Goal: Task Accomplishment & Management: Manage account settings

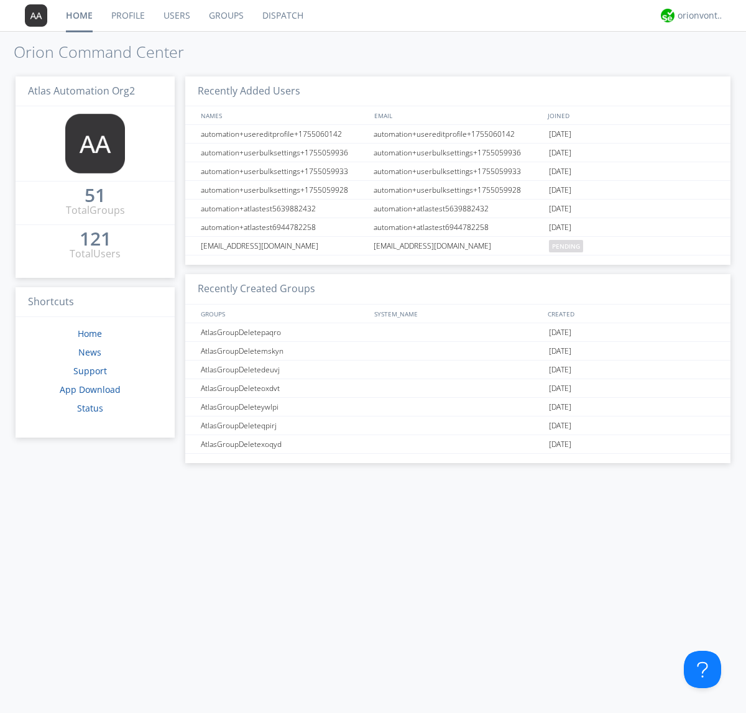
click at [176, 16] on link "Users" at bounding box center [176, 15] width 45 height 31
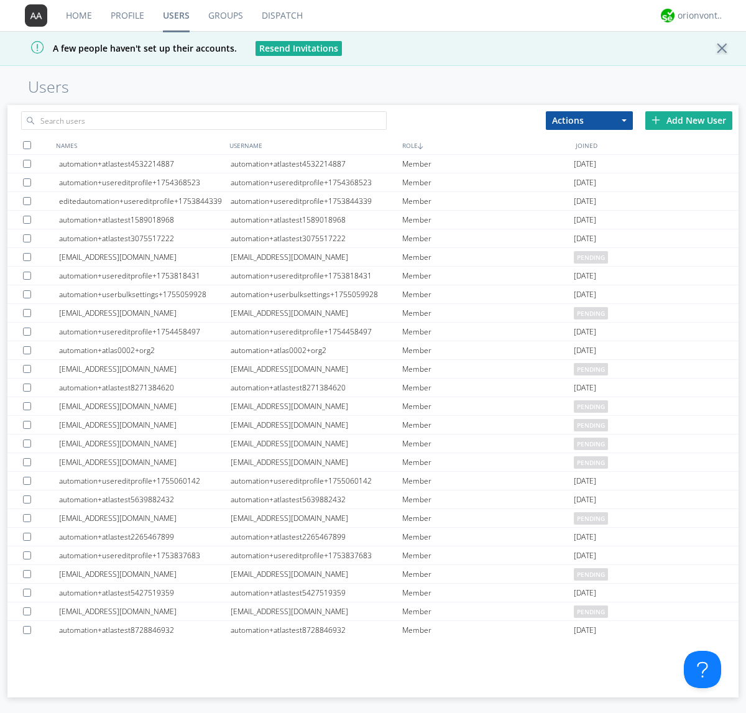
click at [689, 120] on div "Add New User" at bounding box center [688, 120] width 87 height 19
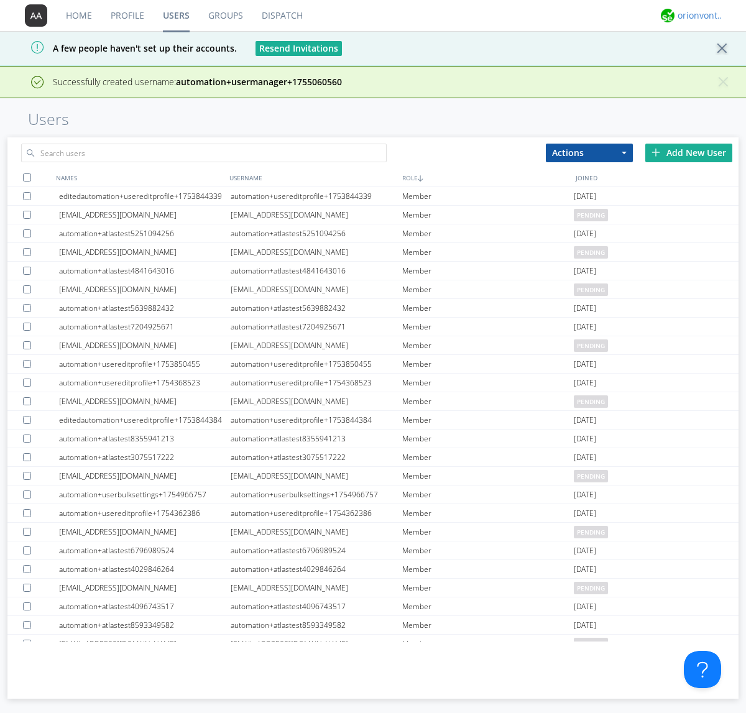
click at [697, 16] on div "orionvontas+atlas+automation+org2" at bounding box center [700, 15] width 47 height 12
click at [707, 65] on div "Log Out" at bounding box center [707, 66] width 64 height 22
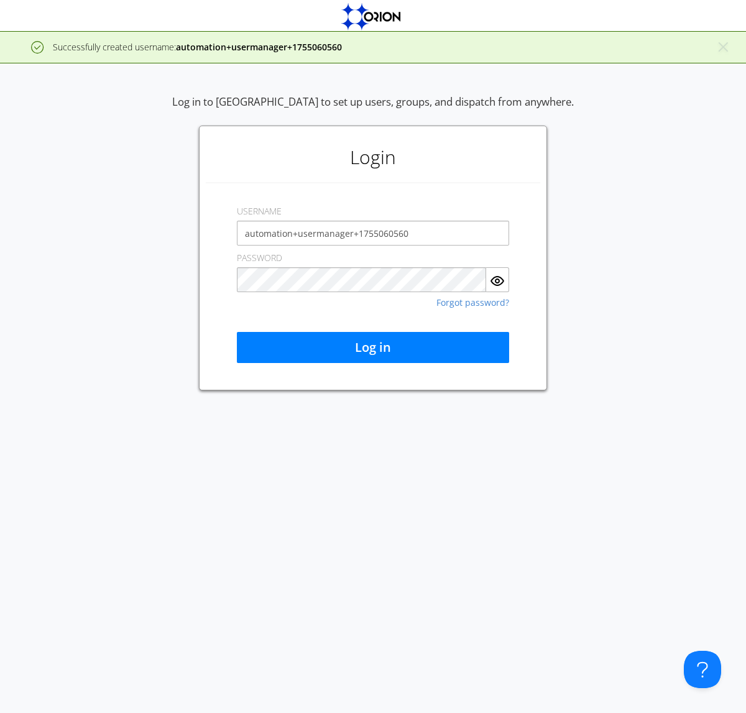
type input "automation+usermanager+1755060560"
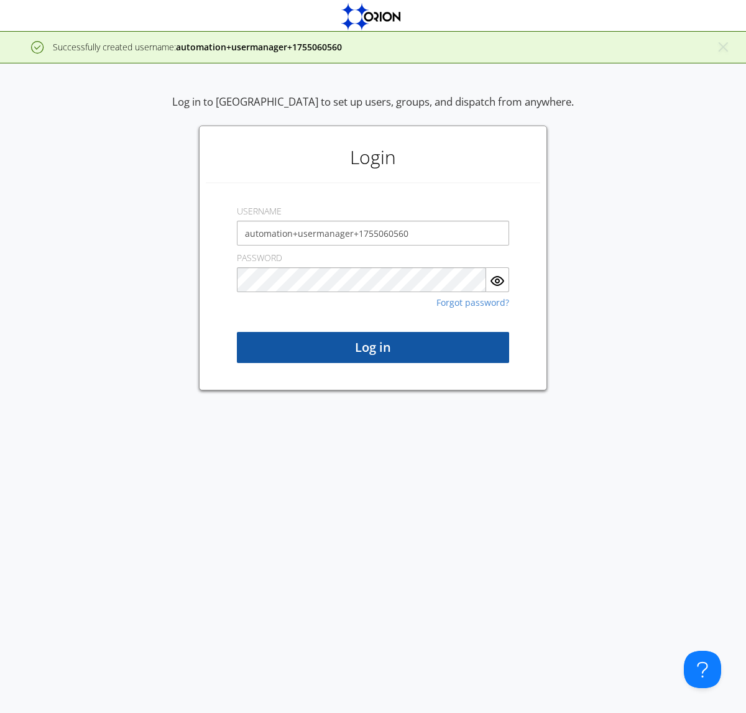
click at [373, 347] on button "Log in" at bounding box center [373, 347] width 272 height 31
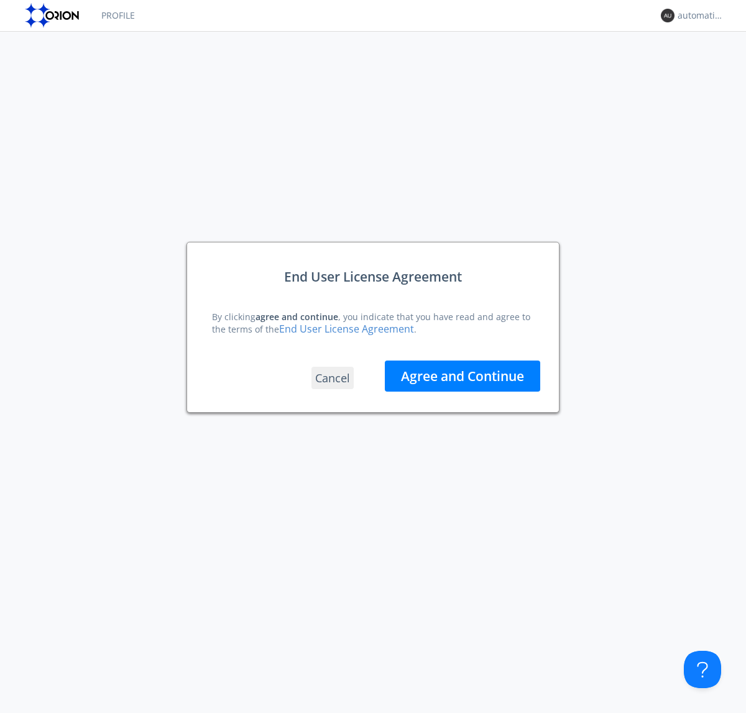
click at [462, 375] on button "Agree and Continue" at bounding box center [462, 375] width 155 height 31
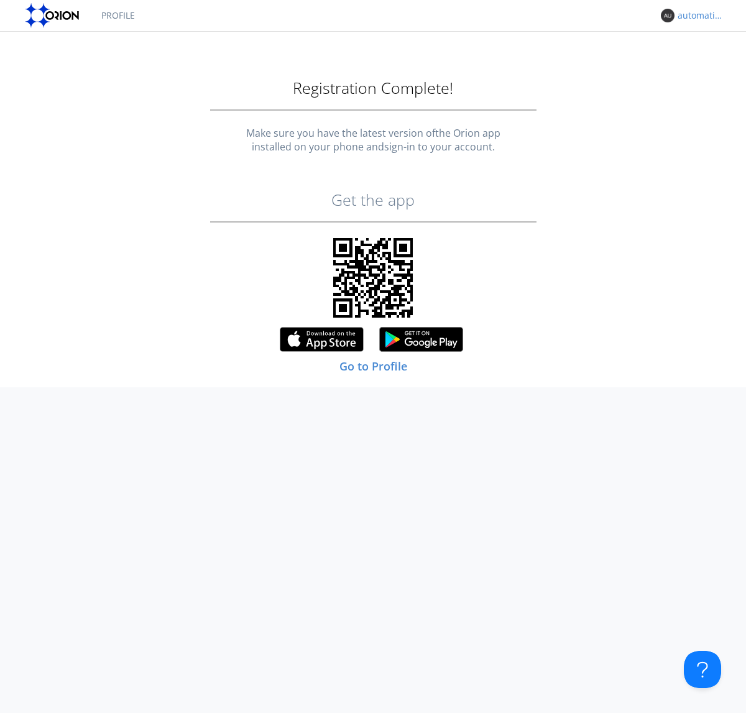
click at [697, 16] on div "automation+usermanager+1755060560" at bounding box center [700, 15] width 47 height 12
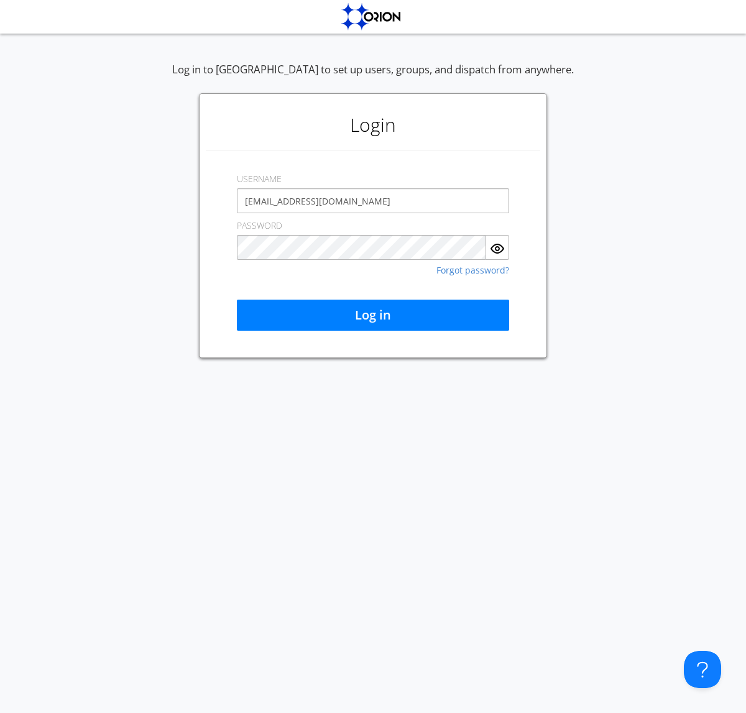
type input "[EMAIL_ADDRESS][DOMAIN_NAME]"
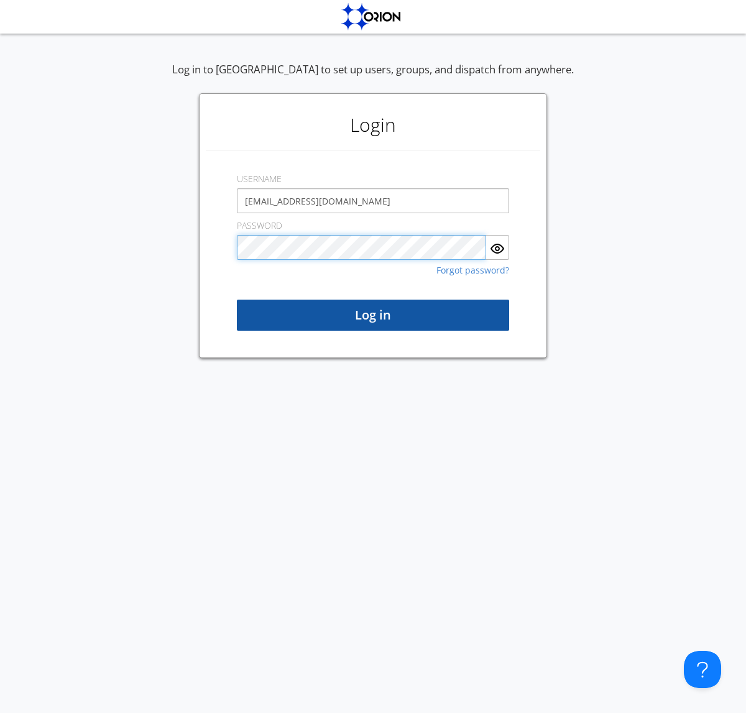
click at [373, 315] on button "Log in" at bounding box center [373, 315] width 272 height 31
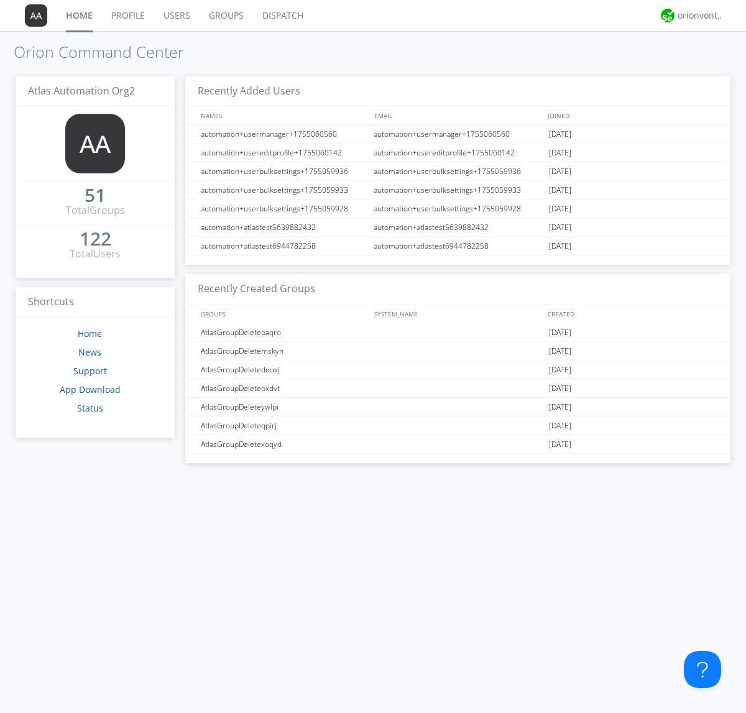
click at [176, 16] on link "Users" at bounding box center [176, 15] width 45 height 31
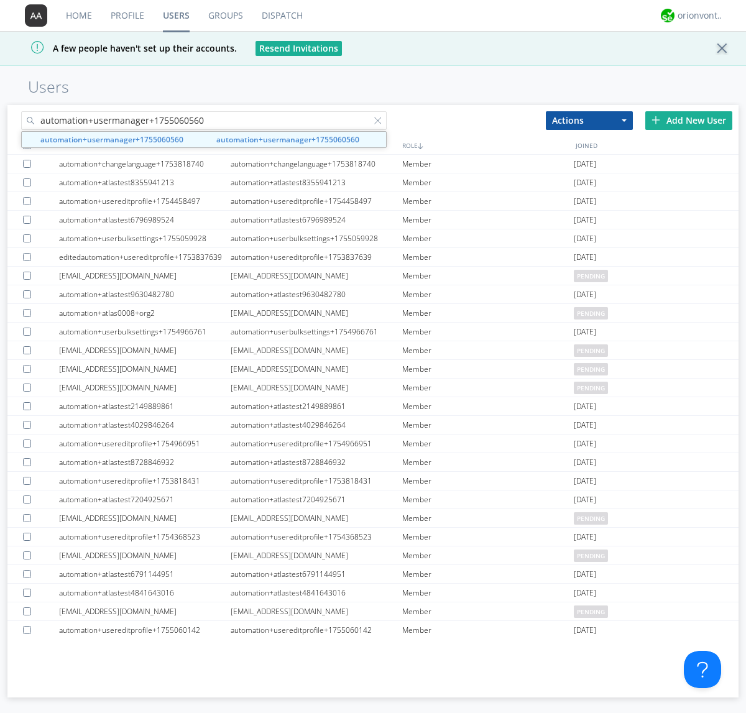
type input "automation+usermanager+1755060560"
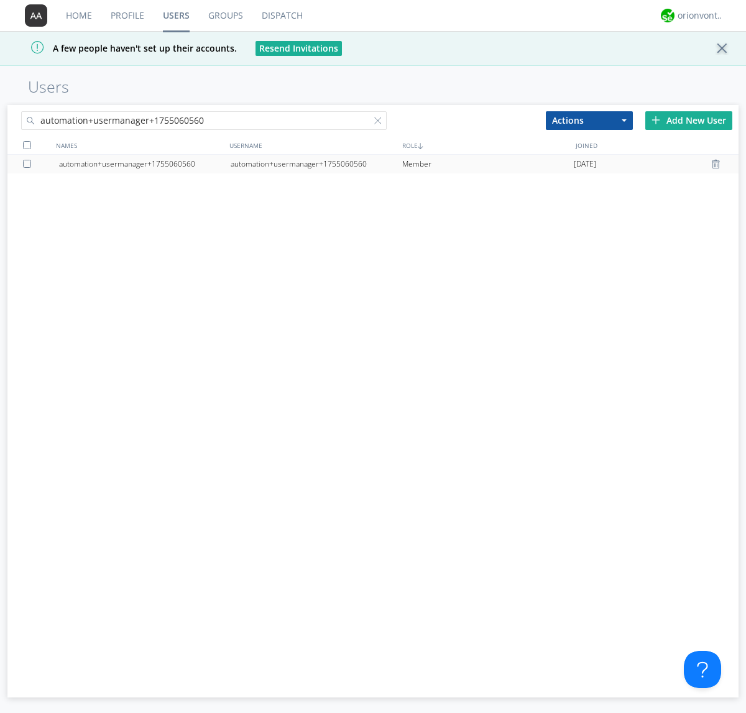
click at [316, 163] on div "automation+usermanager+1755060560" at bounding box center [317, 164] width 172 height 19
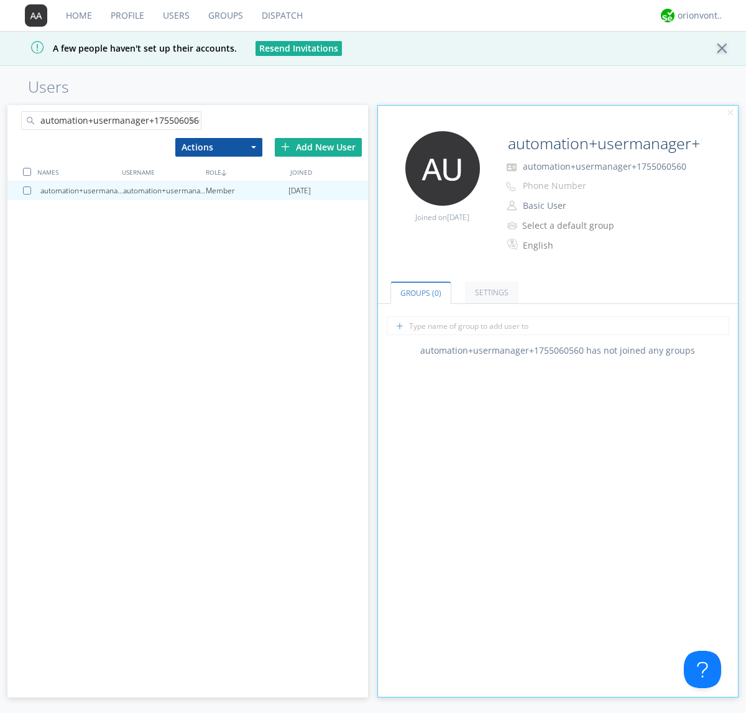
click at [580, 206] on button "Basic User" at bounding box center [580, 205] width 124 height 17
click at [0, 0] on link "Manager" at bounding box center [0, 0] width 0 height 0
click at [697, 16] on div "orionvontas+atlas+automation+org2" at bounding box center [700, 15] width 47 height 12
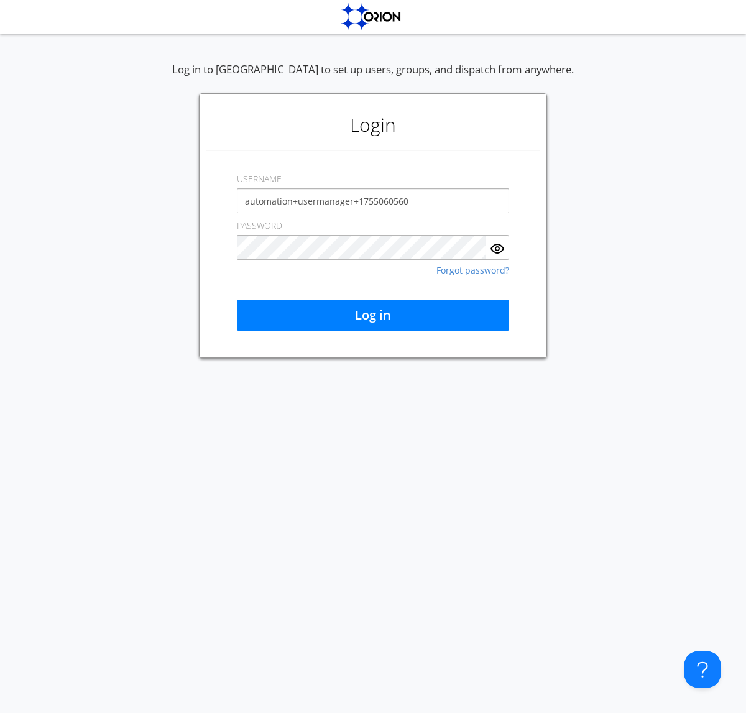
type input "automation+usermanager+1755060560"
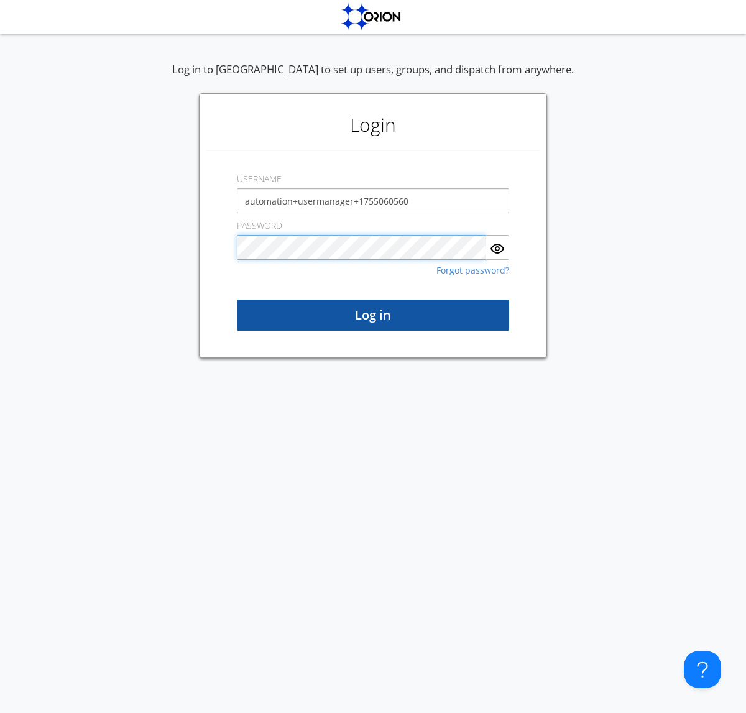
click at [373, 315] on button "Log in" at bounding box center [373, 315] width 272 height 31
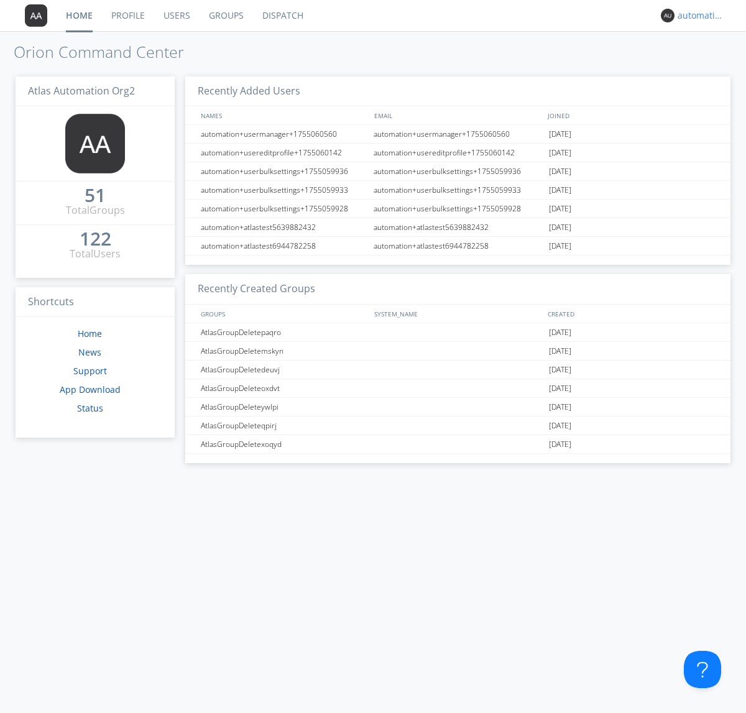
click at [697, 16] on div "automation+usermanager+1755060560" at bounding box center [700, 15] width 47 height 12
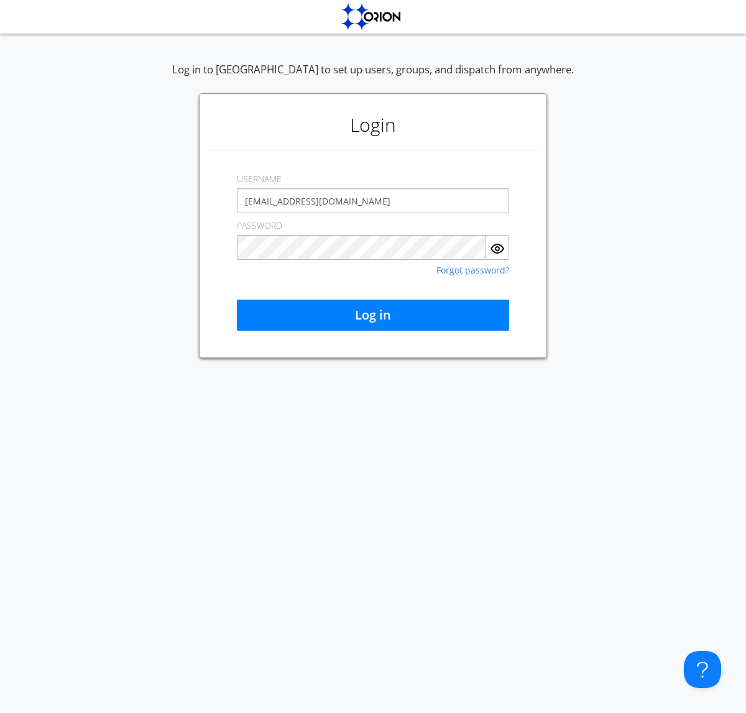
type input "[EMAIL_ADDRESS][DOMAIN_NAME]"
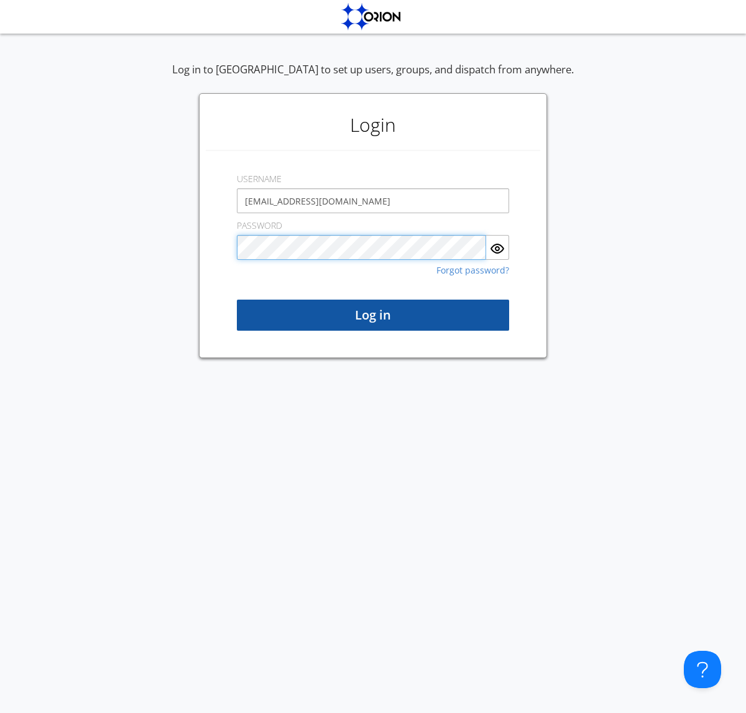
click at [373, 315] on button "Log in" at bounding box center [373, 315] width 272 height 31
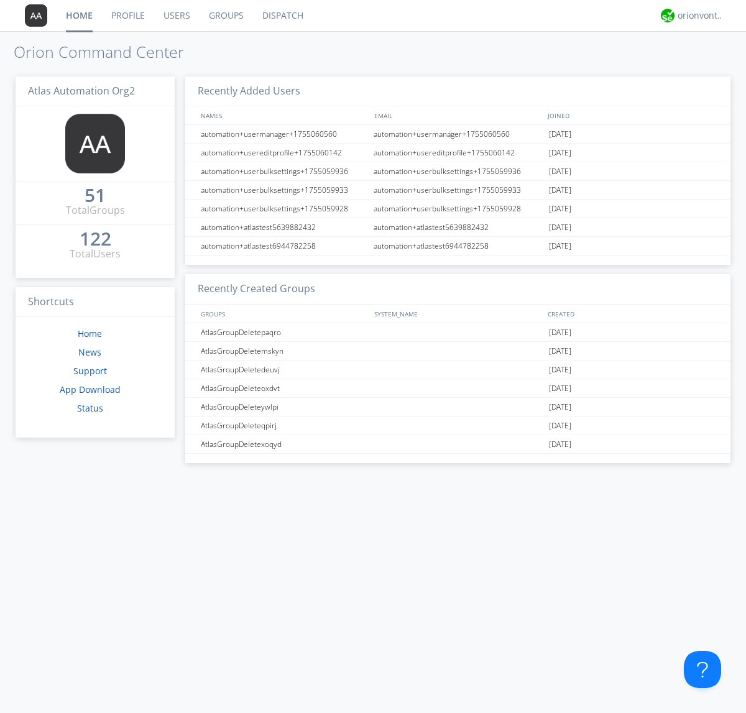
click at [176, 16] on link "Users" at bounding box center [176, 15] width 45 height 31
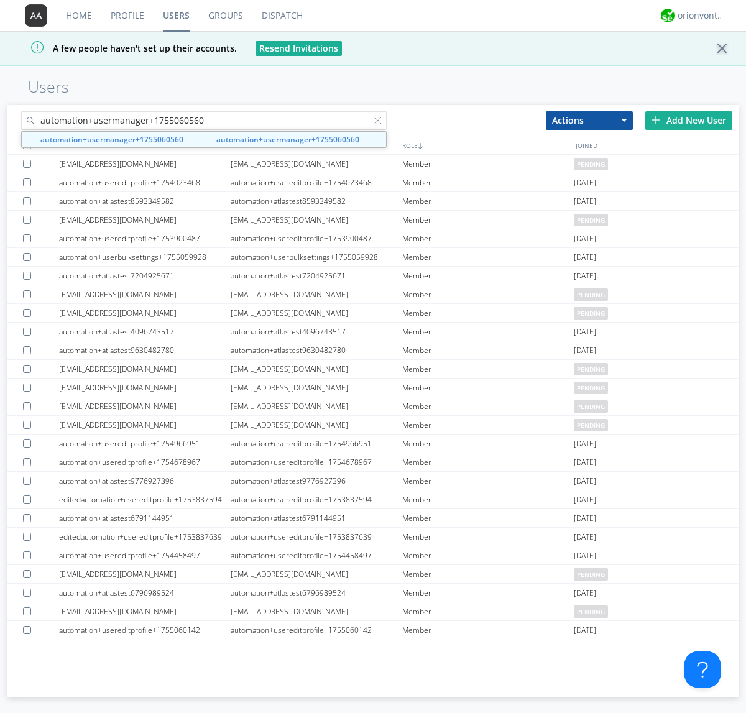
type input "automation+usermanager+1755060560"
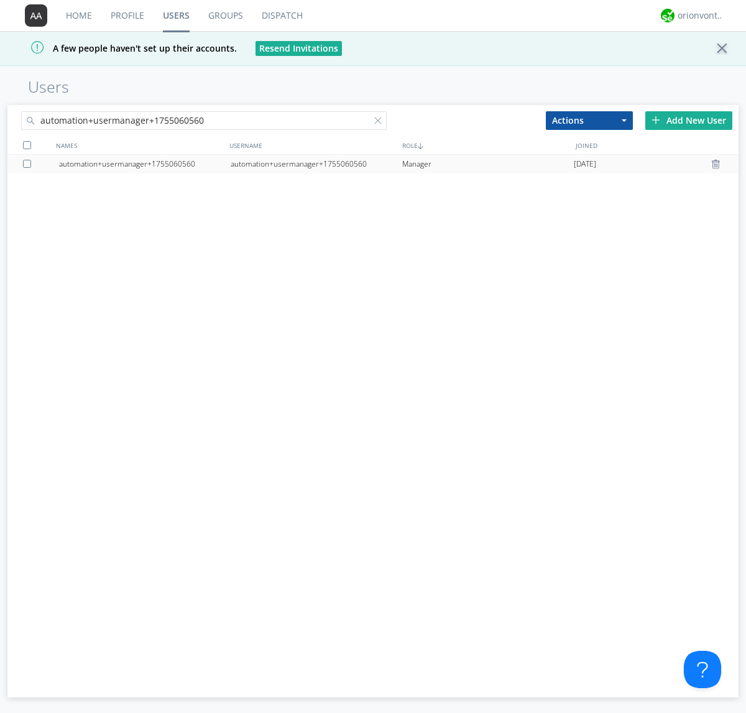
click at [29, 163] on div at bounding box center [29, 164] width 12 height 8
click at [589, 120] on button "Actions" at bounding box center [589, 120] width 87 height 19
click at [0, 0] on link "Delete User" at bounding box center [0, 0] width 0 height 0
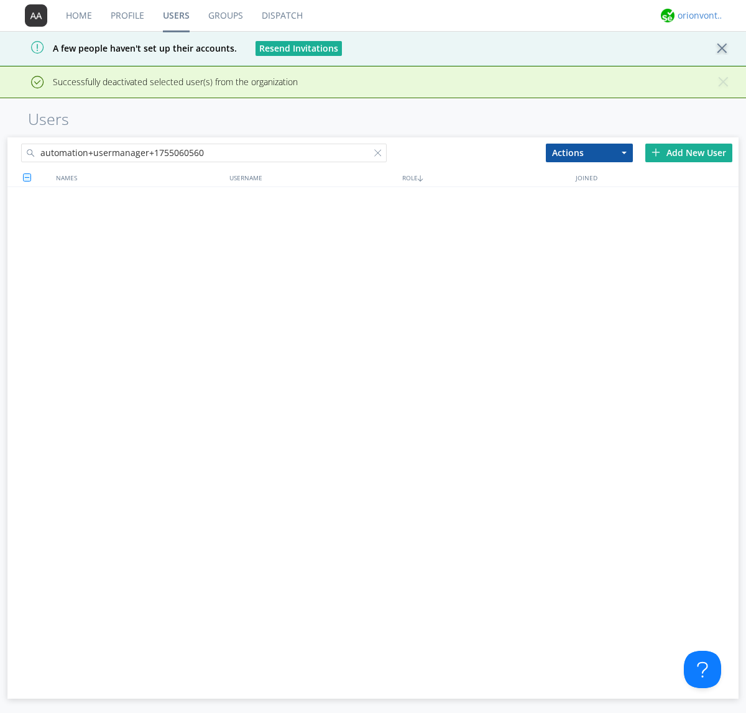
click at [697, 16] on div "orionvontas+atlas+automation+org2" at bounding box center [700, 15] width 47 height 12
